Goal: Information Seeking & Learning: Learn about a topic

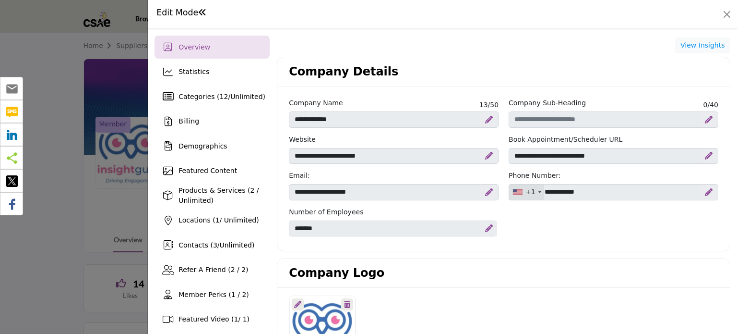
click at [23, 44] on div at bounding box center [368, 167] width 737 height 334
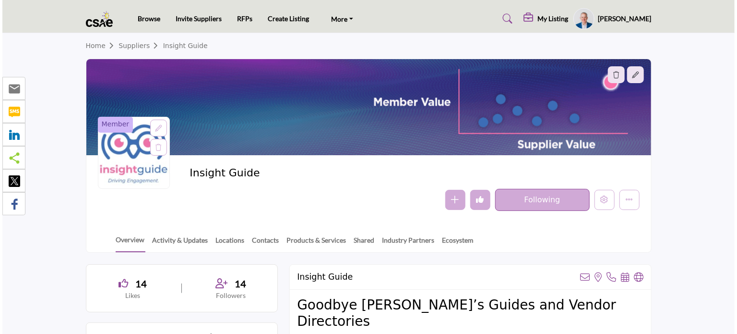
scroll to position [48, 0]
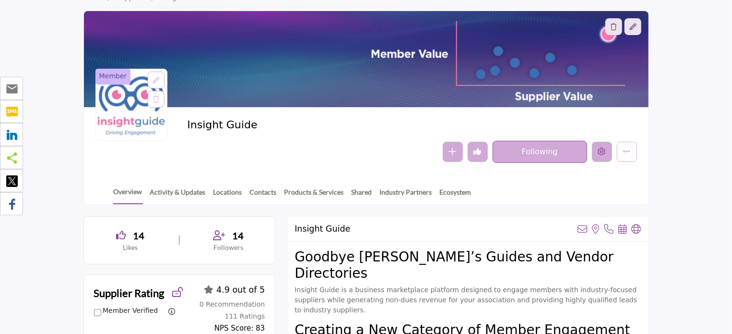
click at [602, 154] on icon "Edit company" at bounding box center [603, 151] width 8 height 8
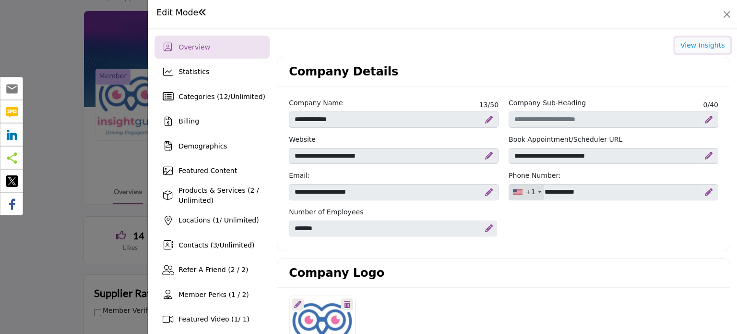
click at [684, 49] on button "View Insights" at bounding box center [702, 45] width 55 height 16
click at [729, 11] on button "Close" at bounding box center [726, 14] width 13 height 13
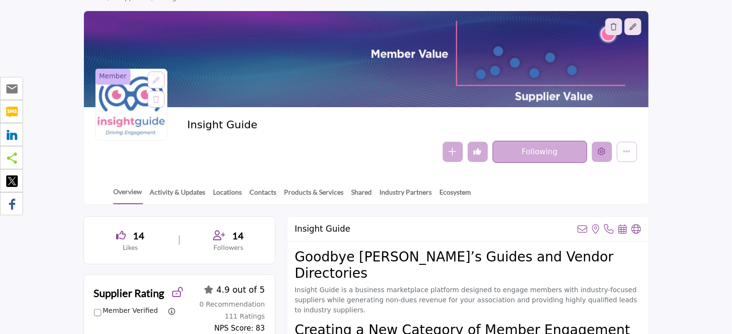
click at [598, 147] on button "Edit company" at bounding box center [602, 152] width 20 height 20
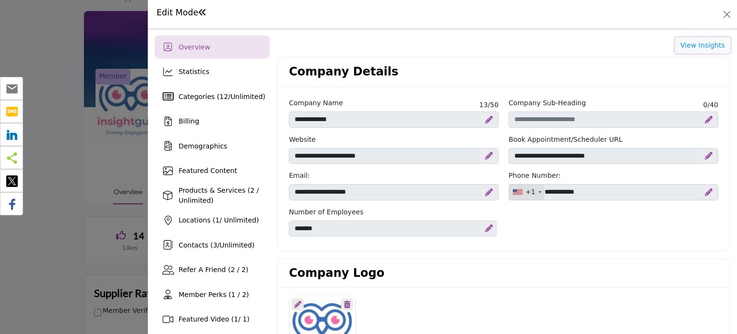
click at [698, 46] on button "View Insights" at bounding box center [702, 45] width 55 height 16
